Goal: Task Accomplishment & Management: Manage account settings

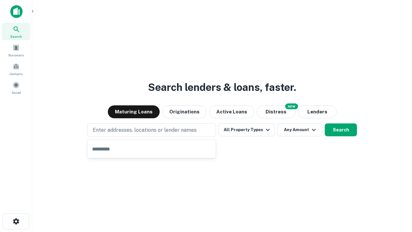
type input "**********"
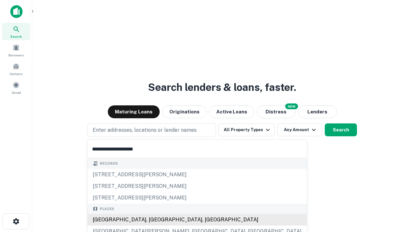
click at [154, 219] on div "[GEOGRAPHIC_DATA], [GEOGRAPHIC_DATA], [GEOGRAPHIC_DATA]" at bounding box center [197, 220] width 219 height 12
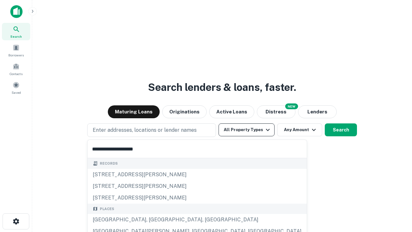
click at [246, 130] on button "All Property Types" at bounding box center [246, 129] width 56 height 13
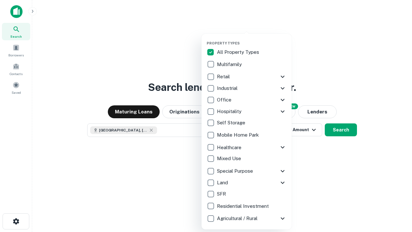
click at [252, 39] on button "button" at bounding box center [252, 39] width 90 height 0
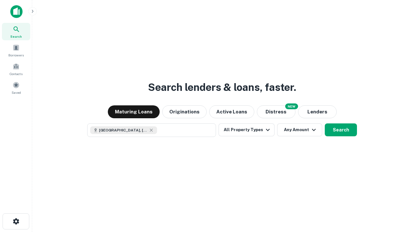
scroll to position [10, 0]
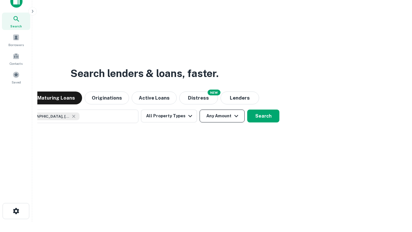
click at [199, 109] on button "Any Amount" at bounding box center [221, 115] width 45 height 13
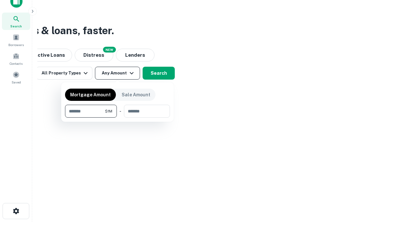
type input "*******"
click at [117, 117] on button "button" at bounding box center [117, 117] width 105 height 0
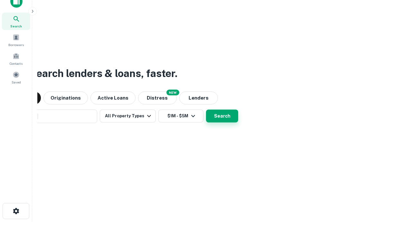
click at [206, 109] on button "Search" at bounding box center [222, 115] width 32 height 13
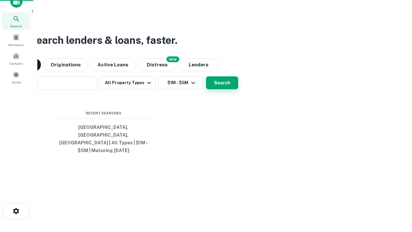
scroll to position [21, 182]
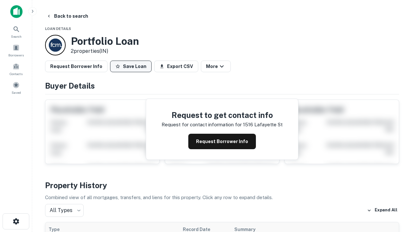
click at [131, 66] on button "Save Loan" at bounding box center [131, 66] width 42 height 12
click at [132, 66] on button "Loan Saved" at bounding box center [132, 66] width 44 height 12
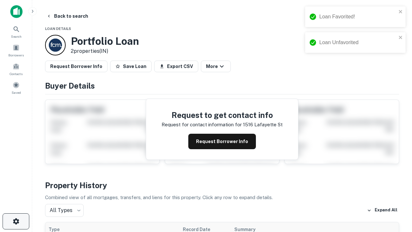
click at [16, 221] on icon "button" at bounding box center [16, 221] width 8 height 8
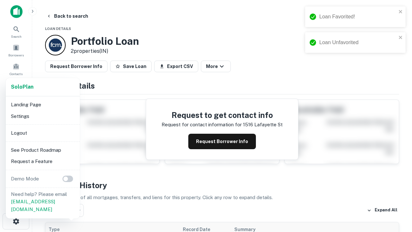
click at [42, 133] on li "Logout" at bounding box center [42, 133] width 69 height 12
